Goal: Information Seeking & Learning: Learn about a topic

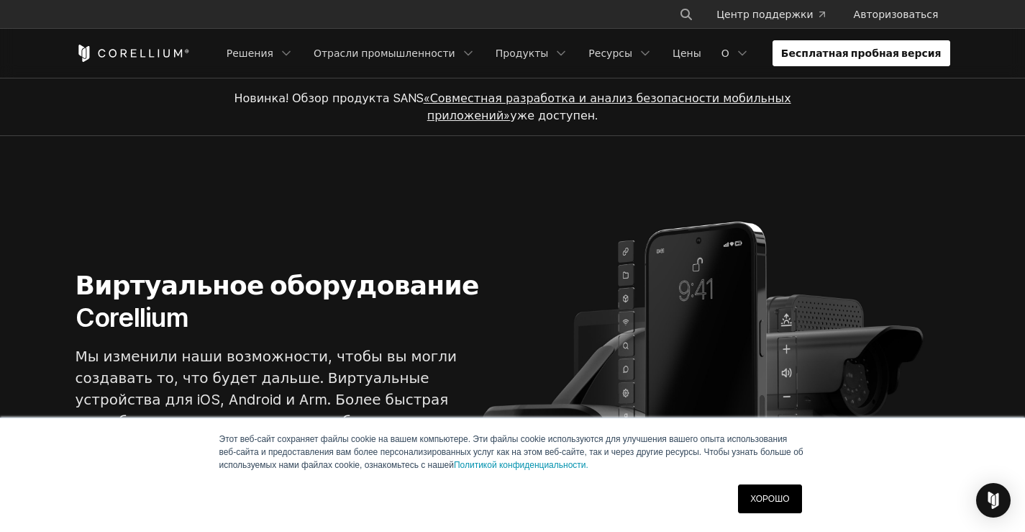
click at [872, 60] on link "Бесплатная пробная версия" at bounding box center [861, 53] width 178 height 26
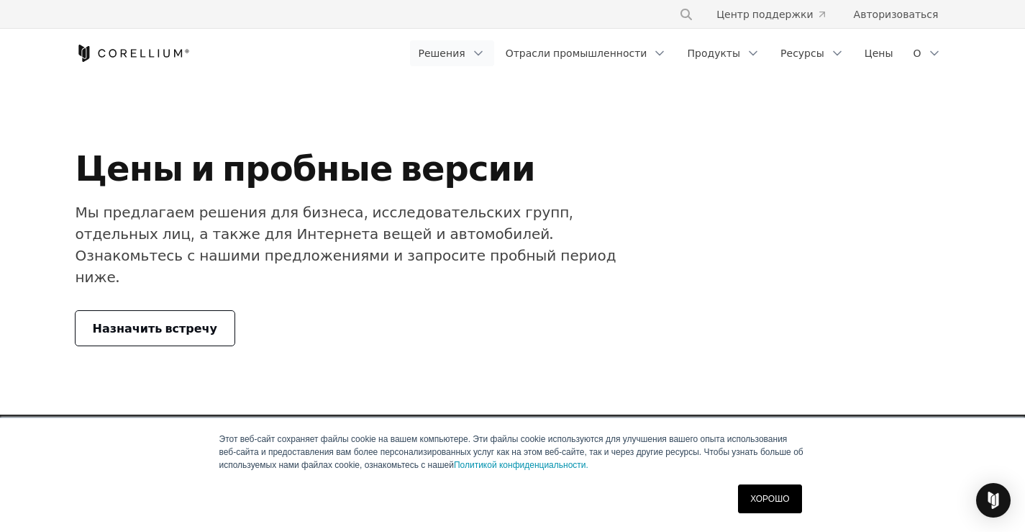
click at [465, 57] on font "Решения" at bounding box center [442, 53] width 47 height 12
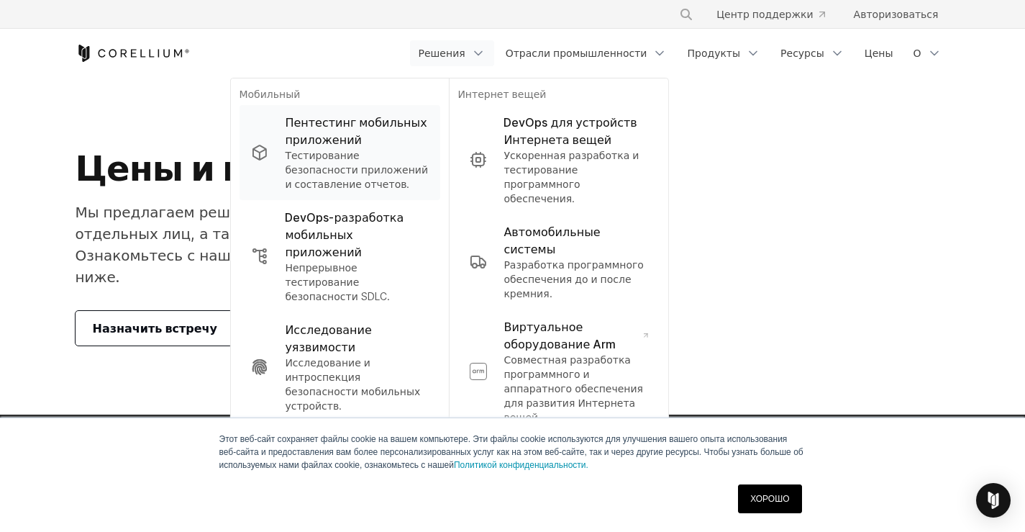
click at [352, 127] on font "Пентестинг мобильных приложений" at bounding box center [356, 131] width 142 height 32
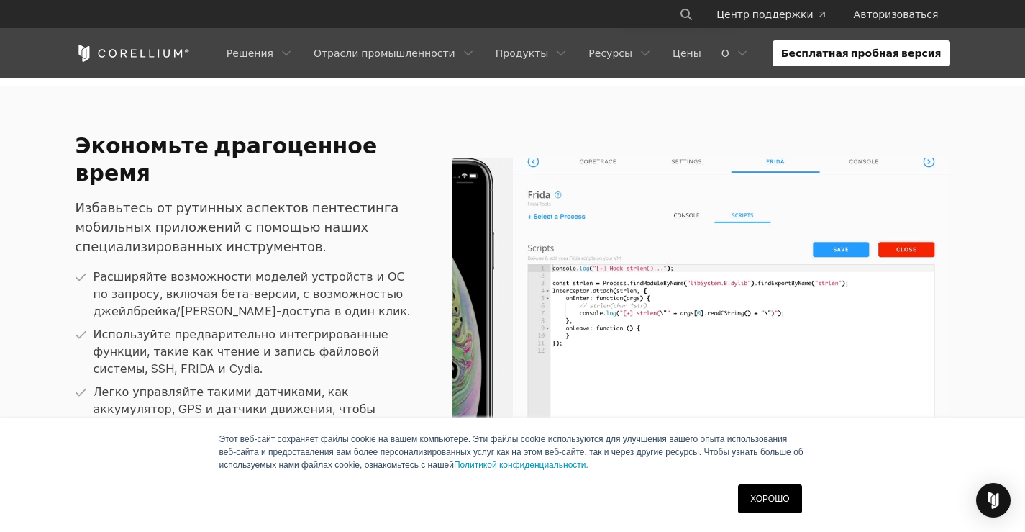
scroll to position [1079, 0]
